Goal: Task Accomplishment & Management: Manage account settings

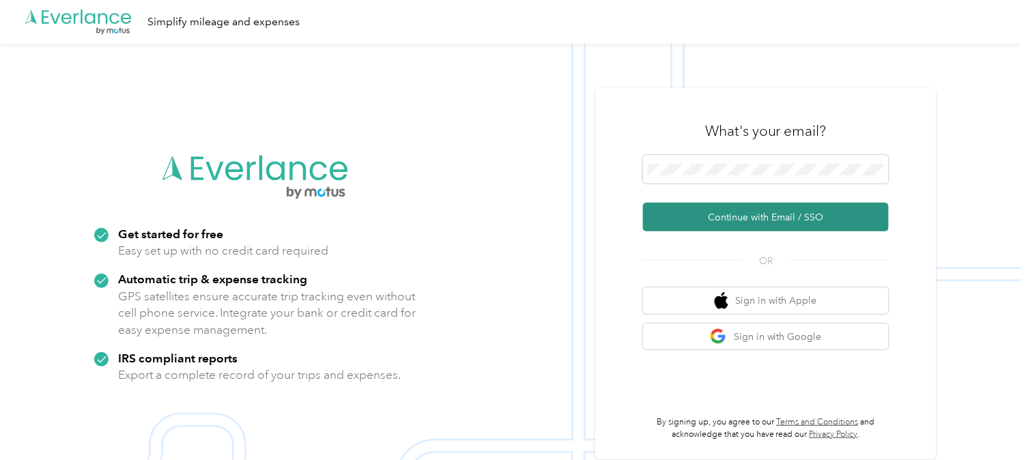
click at [741, 218] on button "Continue with Email / SSO" at bounding box center [766, 217] width 246 height 29
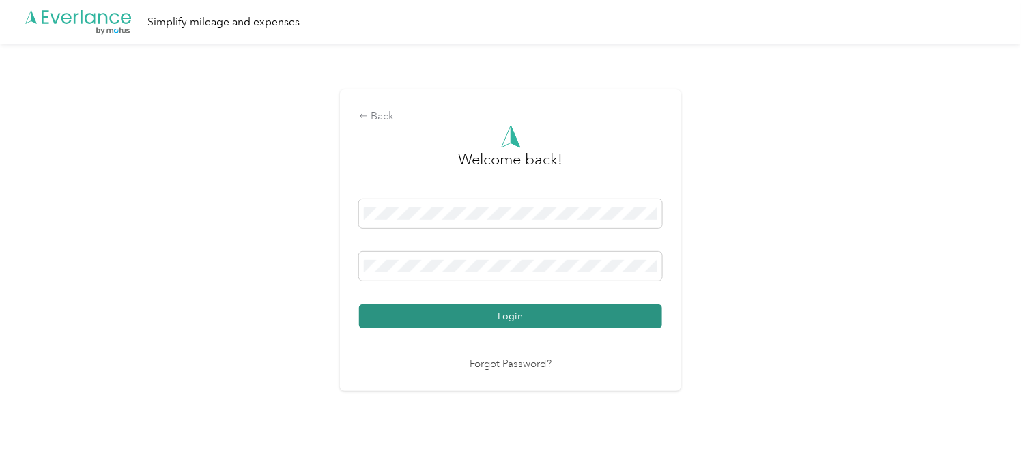
click at [565, 311] on button "Login" at bounding box center [510, 316] width 303 height 24
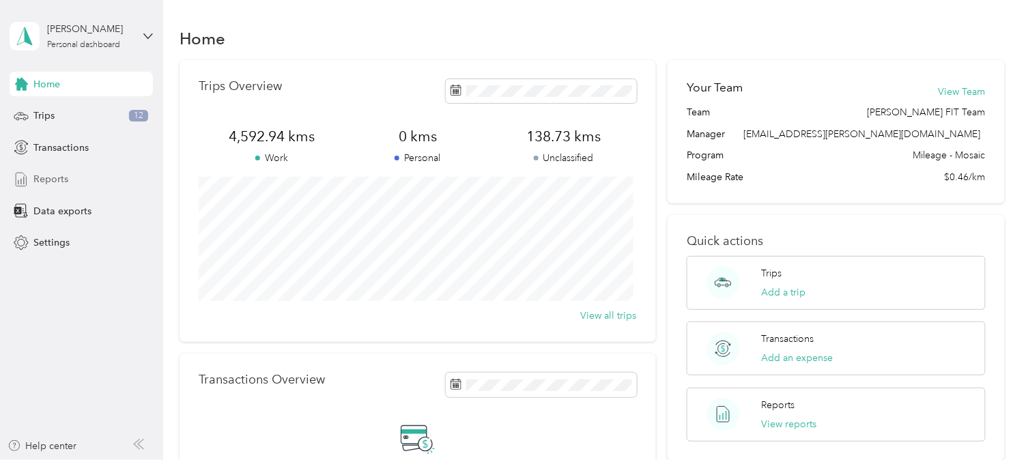
click at [48, 175] on span "Reports" at bounding box center [50, 179] width 35 height 14
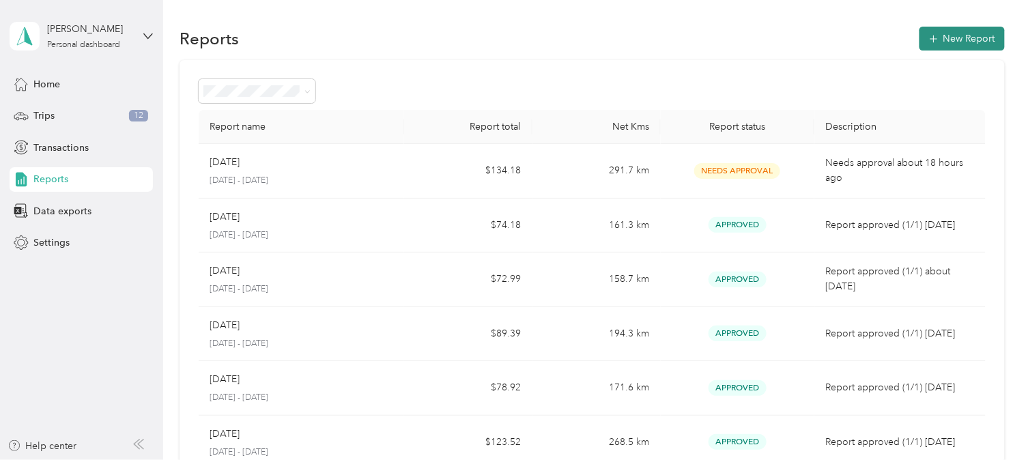
click at [943, 34] on button "New Report" at bounding box center [962, 39] width 85 height 24
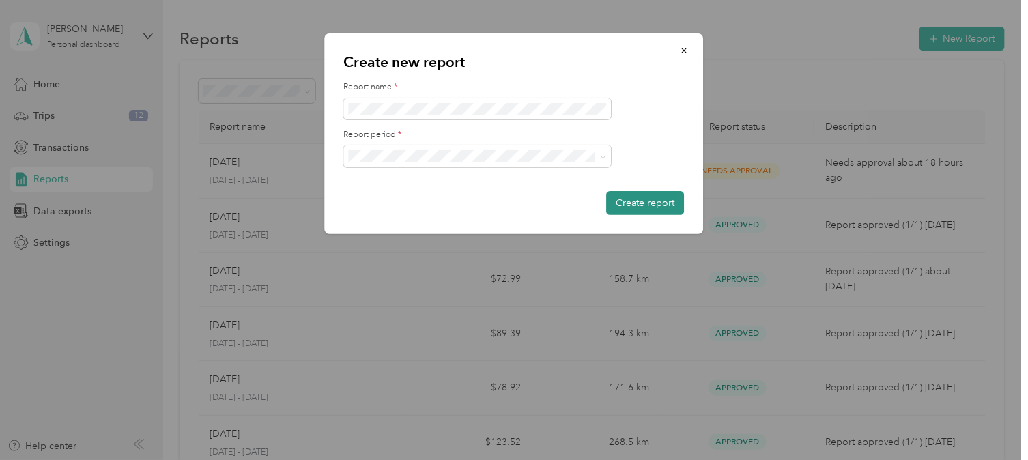
click at [652, 200] on button "Create report" at bounding box center [646, 203] width 78 height 24
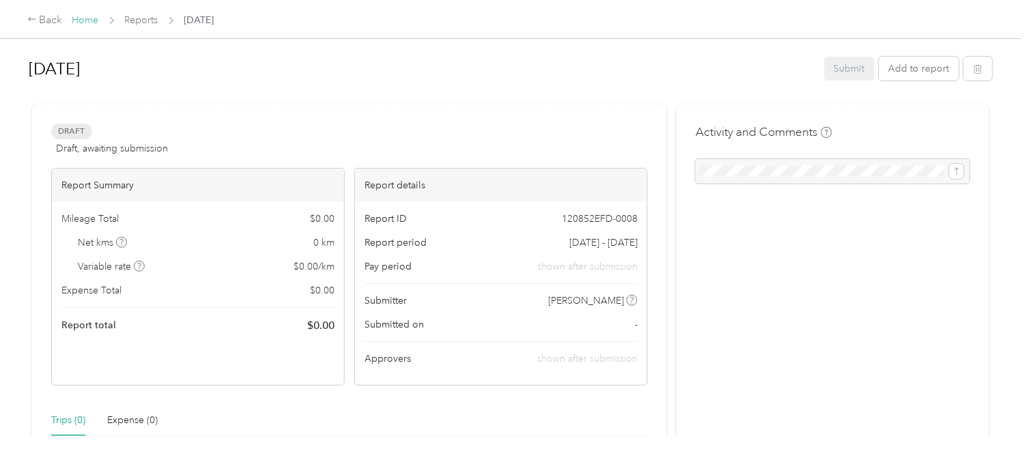
click at [85, 18] on link "Home" at bounding box center [85, 20] width 27 height 12
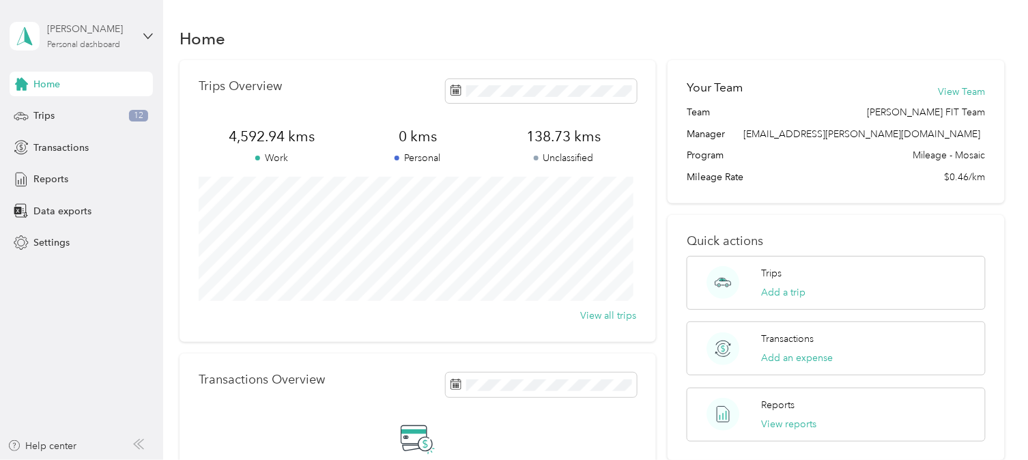
click at [80, 38] on div "[PERSON_NAME] Personal dashboard" at bounding box center [89, 35] width 85 height 27
click at [61, 111] on div "Log out" at bounding box center [48, 108] width 53 height 14
